Goal: Task Accomplishment & Management: Check status

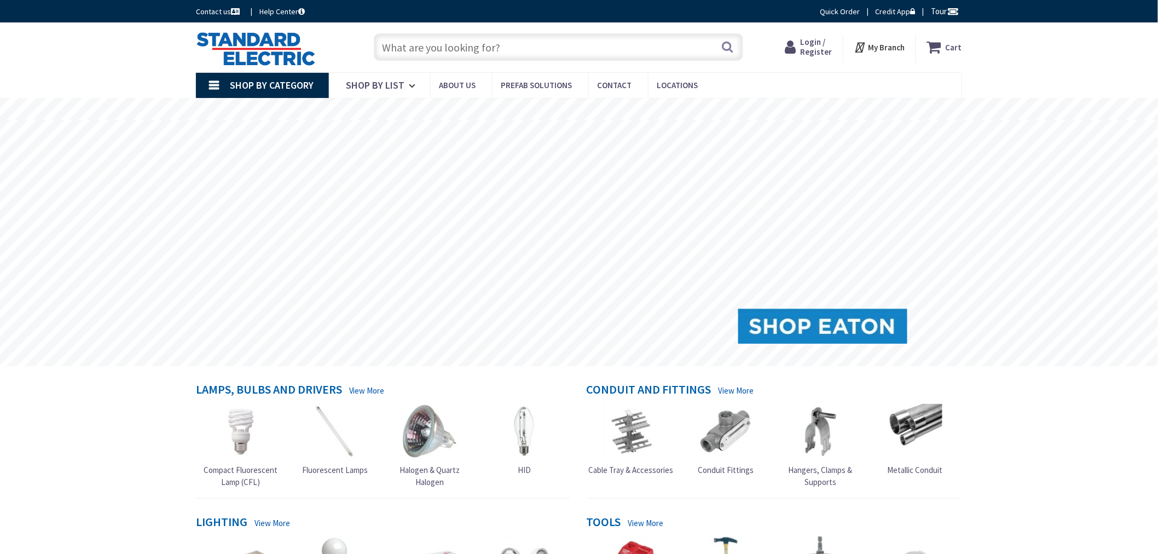
type input "[PERSON_NAME][GEOGRAPHIC_DATA], [GEOGRAPHIC_DATA]"
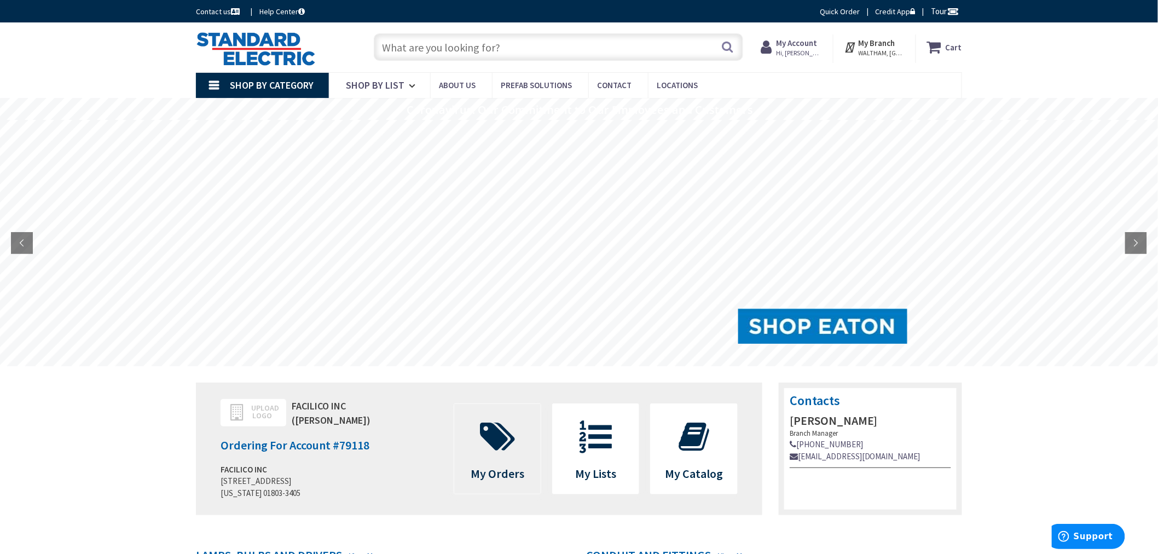
click at [496, 455] on span at bounding box center [497, 436] width 70 height 49
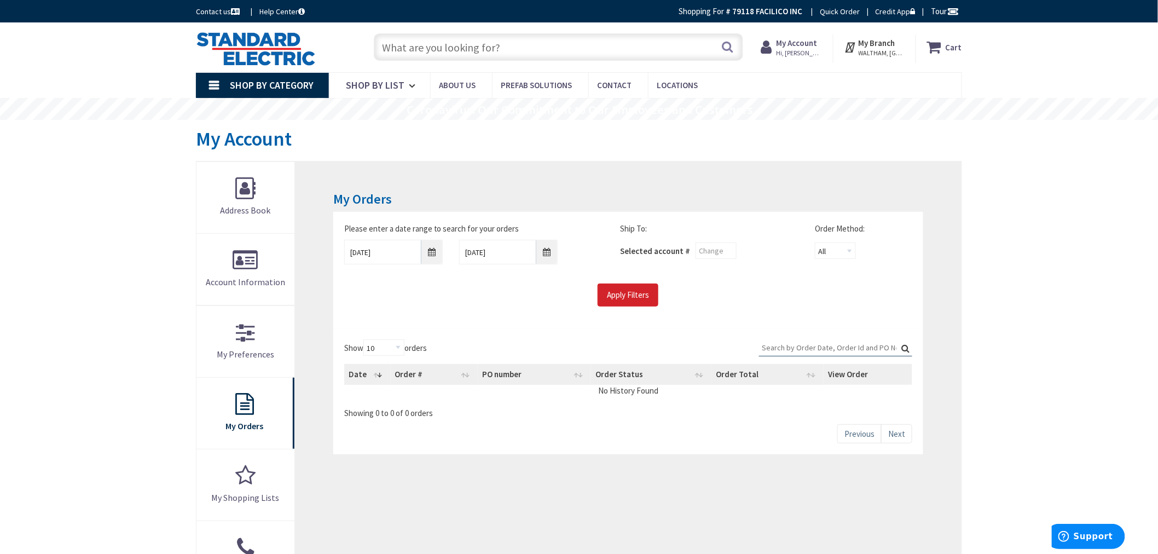
click at [803, 348] on input "Search:" at bounding box center [835, 347] width 153 height 16
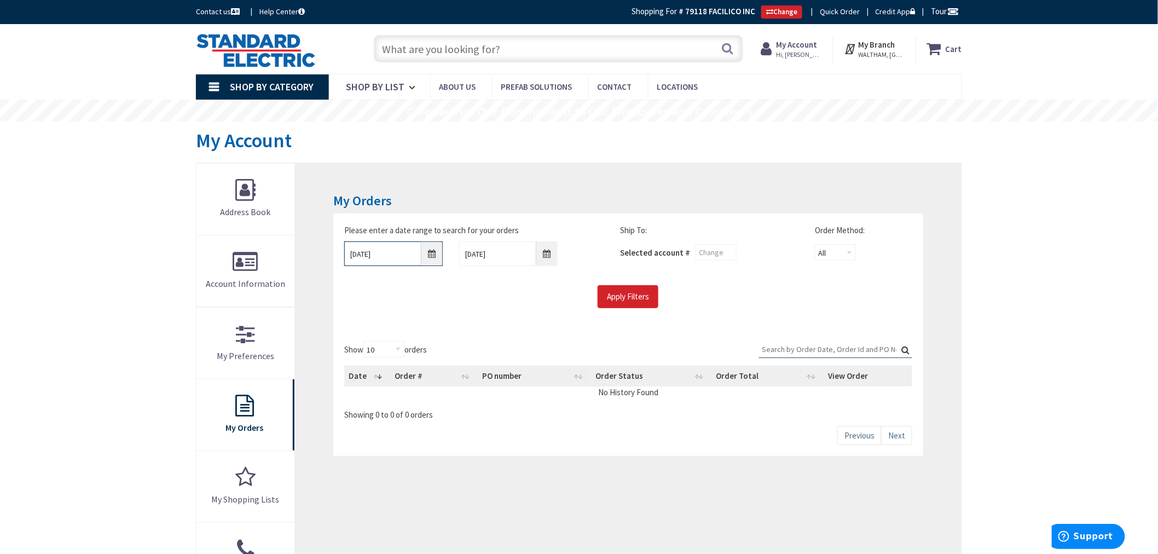
click at [429, 256] on input "8/29/2025" at bounding box center [393, 253] width 99 height 25
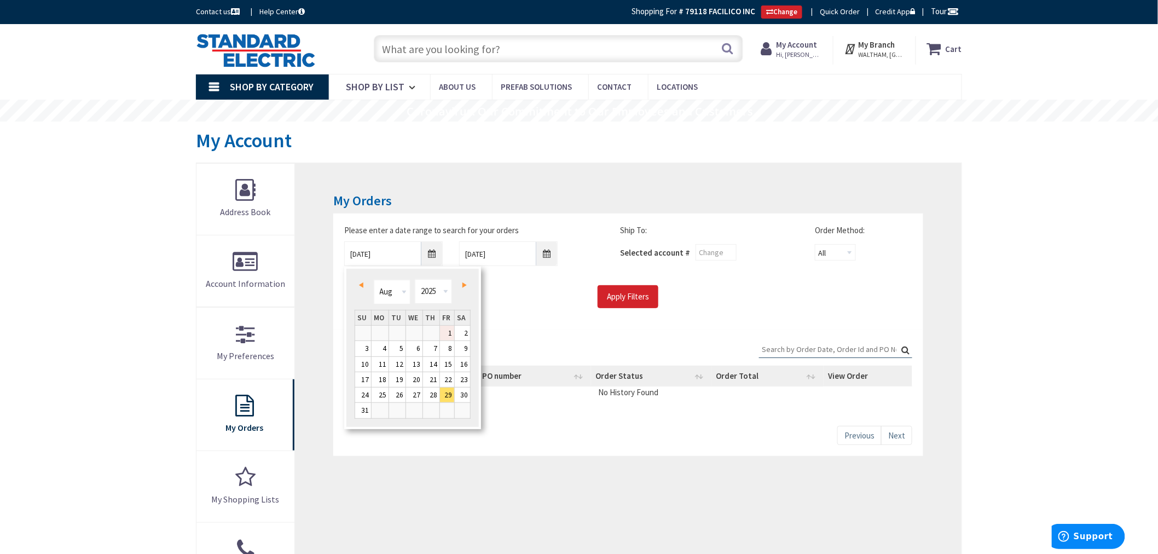
click at [451, 329] on link "1" at bounding box center [447, 333] width 15 height 15
type input "08/01/2025"
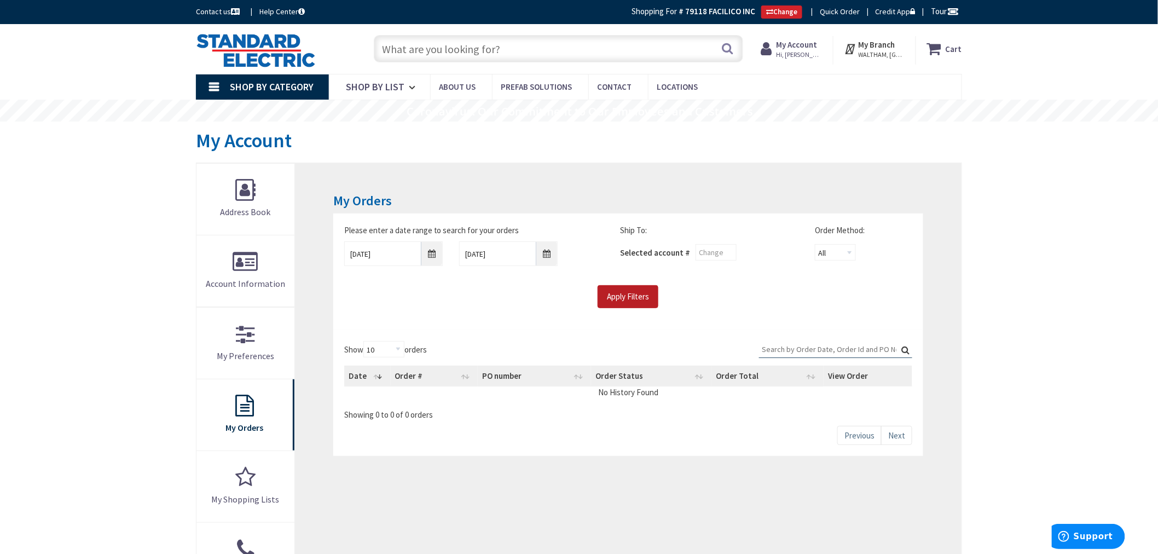
click at [624, 292] on input "Apply Filters" at bounding box center [628, 296] width 61 height 23
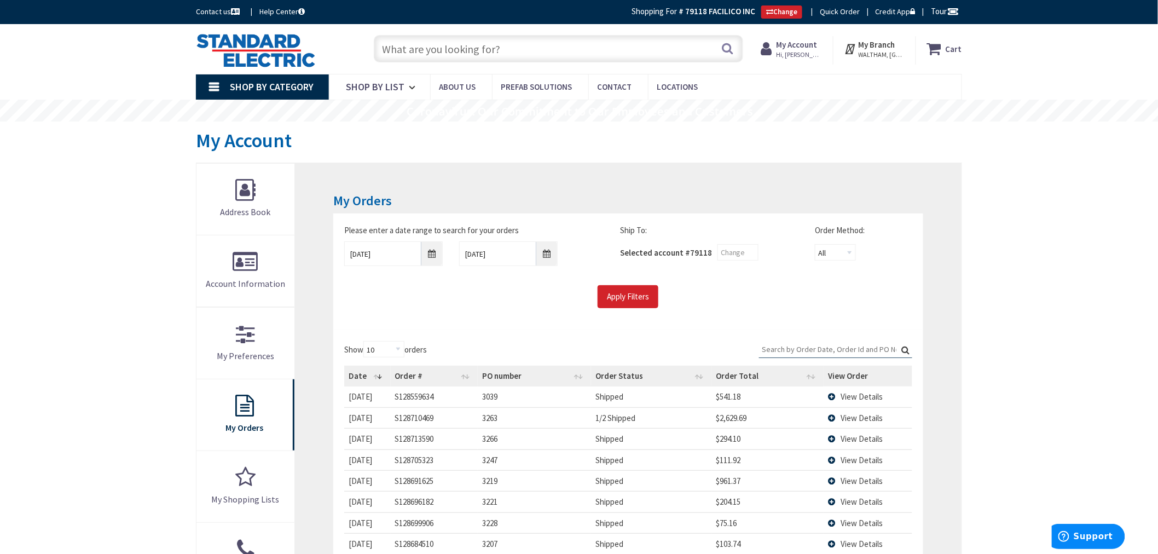
click at [830, 482] on td "View Details" at bounding box center [868, 480] width 89 height 21
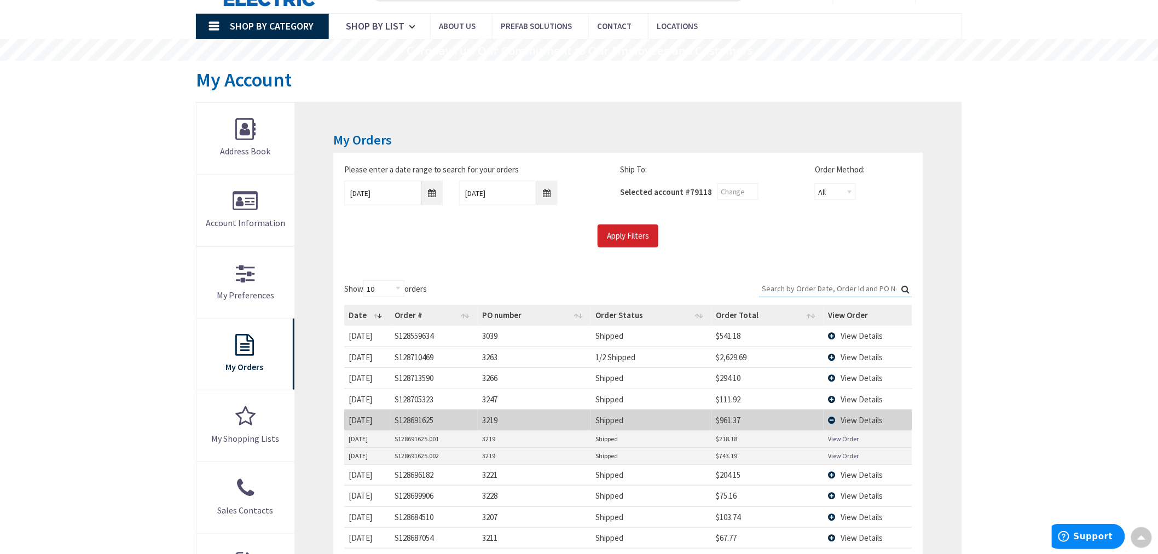
scroll to position [121, 0]
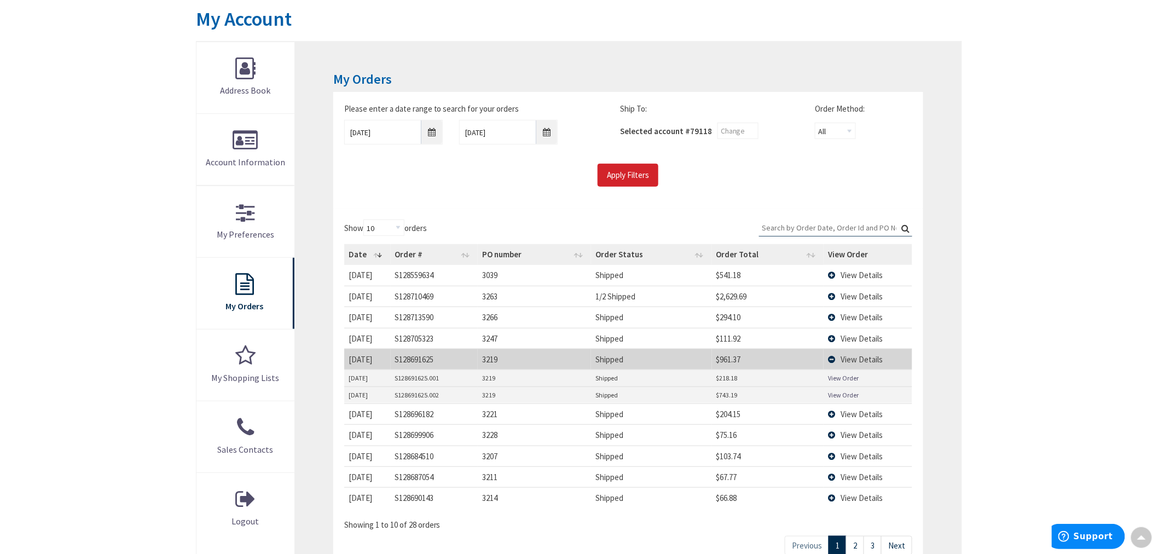
click at [838, 380] on link "View Order" at bounding box center [843, 377] width 31 height 9
click at [844, 395] on link "View Order" at bounding box center [843, 394] width 31 height 9
click at [860, 338] on span "View Details" at bounding box center [862, 338] width 42 height 10
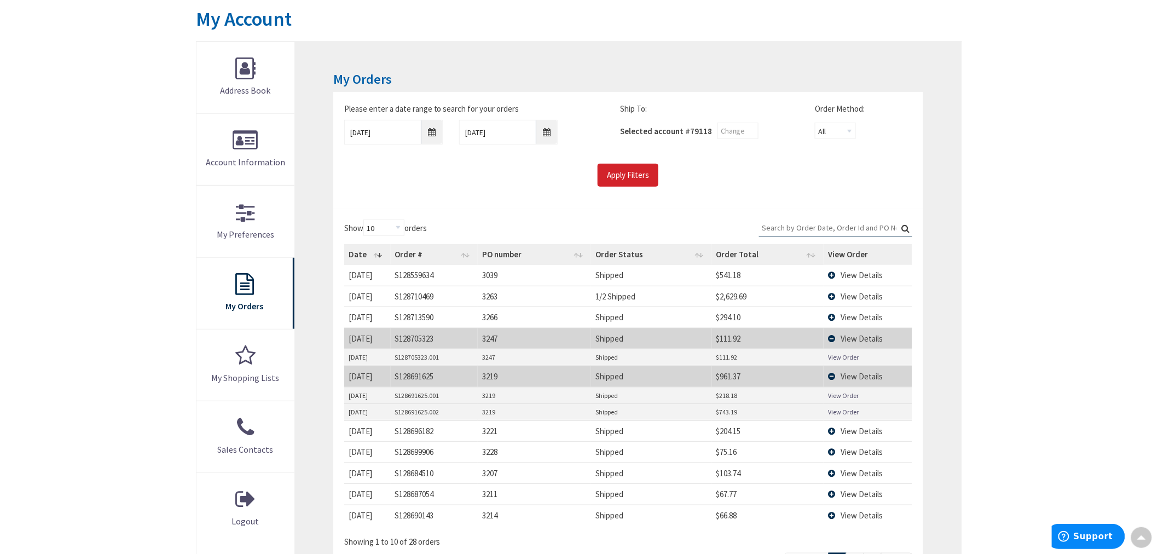
click at [847, 354] on link "View Order" at bounding box center [843, 356] width 31 height 9
click at [841, 356] on link "View Order" at bounding box center [843, 356] width 31 height 9
click at [860, 313] on span "View Details" at bounding box center [862, 317] width 42 height 10
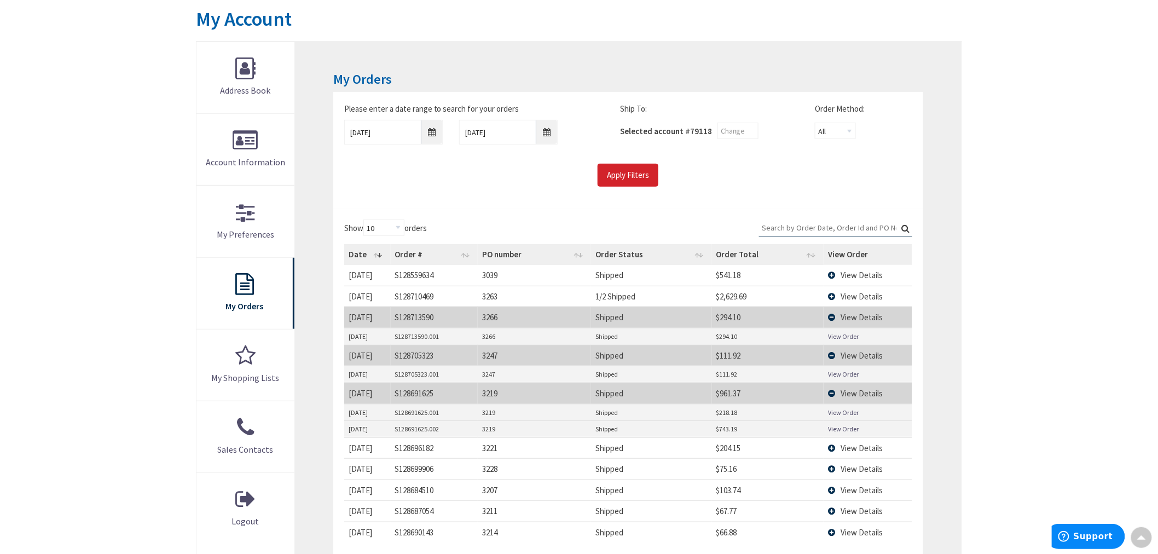
click at [852, 337] on link "View Order" at bounding box center [843, 336] width 31 height 9
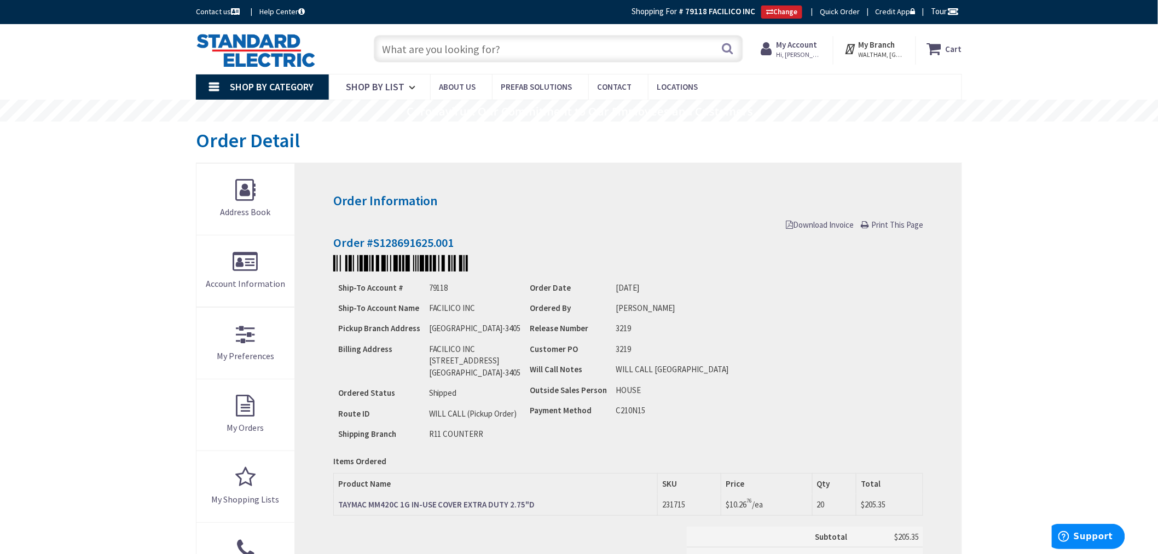
click at [814, 225] on span "Download Invoice" at bounding box center [820, 224] width 68 height 10
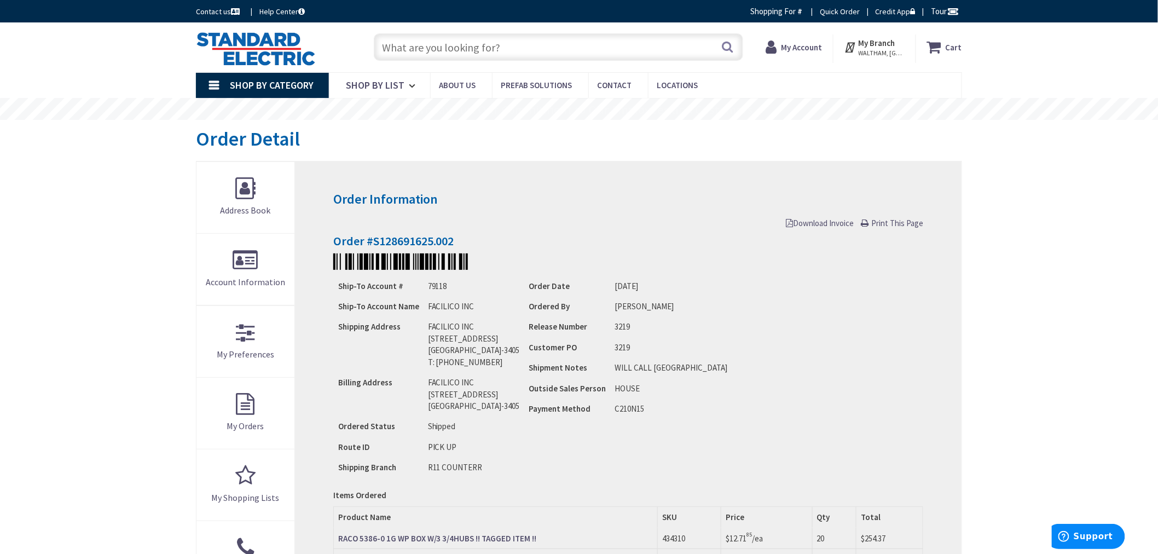
click at [817, 227] on span "Download Invoice" at bounding box center [820, 223] width 68 height 10
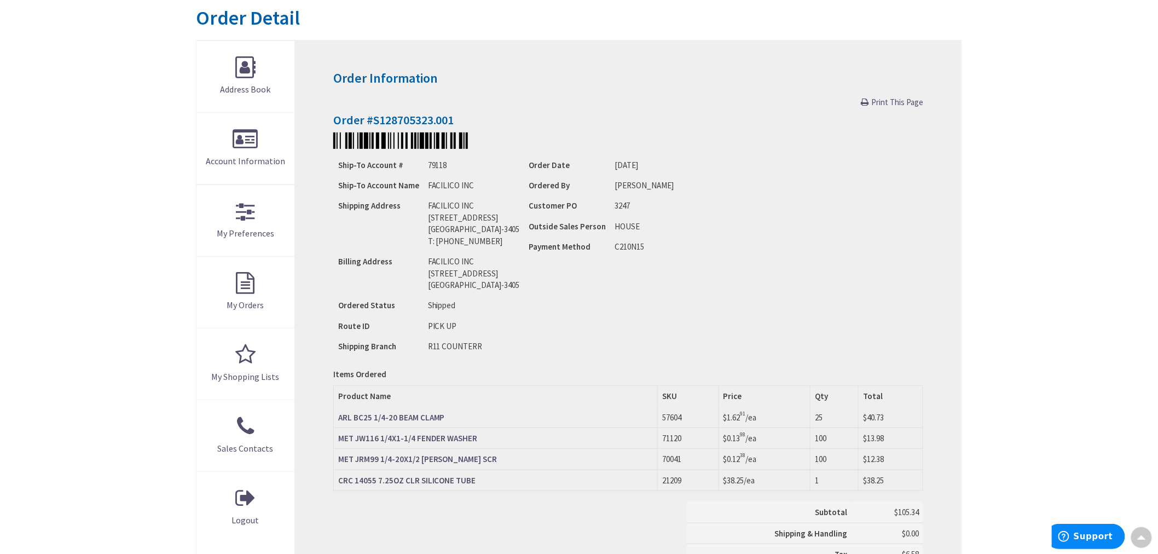
scroll to position [121, 0]
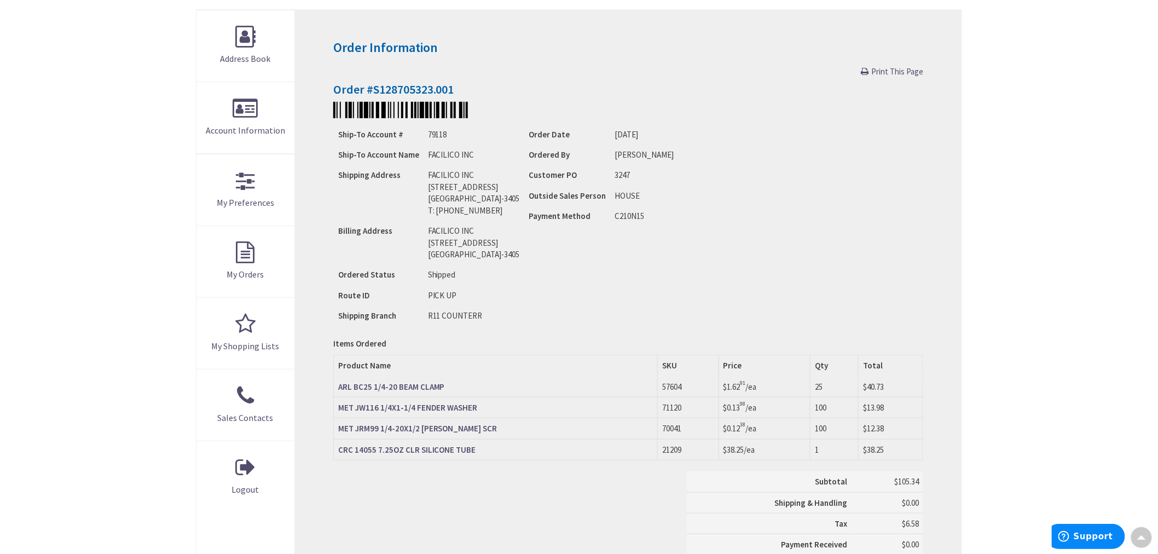
scroll to position [121, 0]
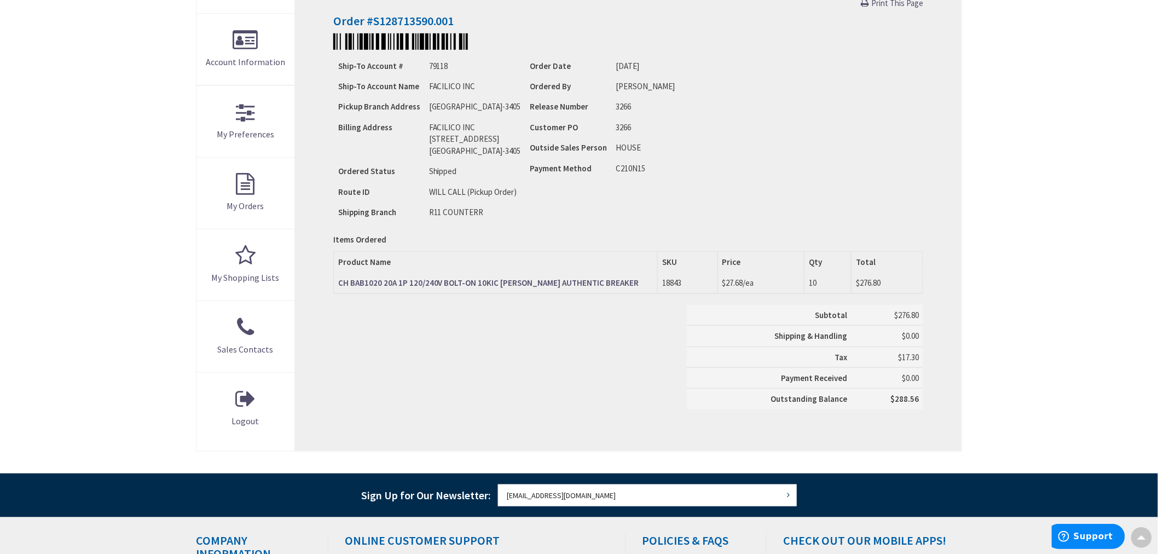
scroll to position [243, 0]
